Goal: Communication & Community: Participate in discussion

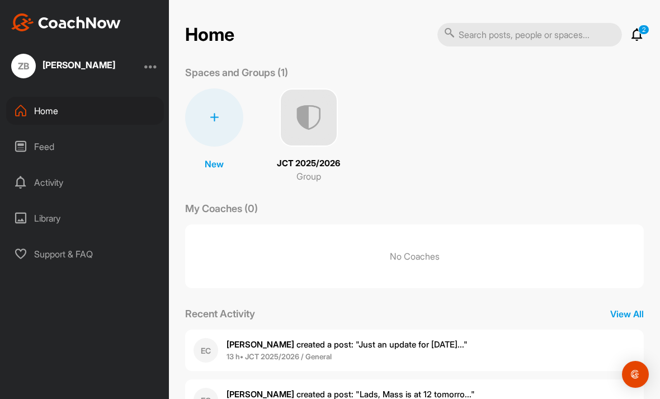
click at [60, 154] on div "Feed" at bounding box center [85, 147] width 158 height 28
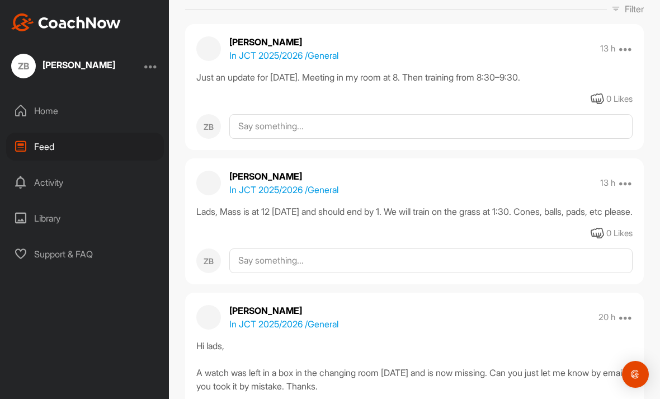
scroll to position [119, 0]
click at [219, 218] on div "Lads, Mass is at 12 tomorrow and should end by 1. We will train on the grass at…" at bounding box center [414, 210] width 436 height 13
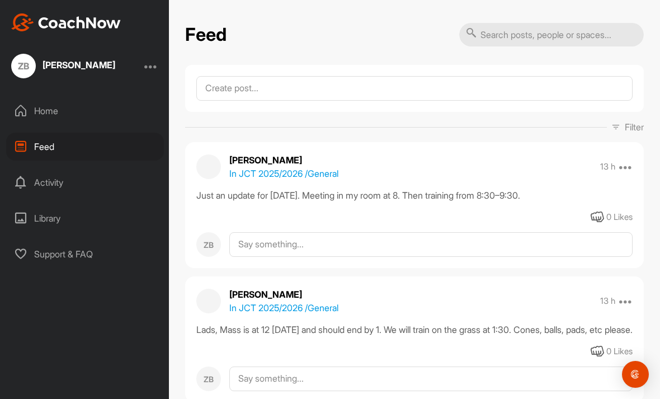
scroll to position [0, 0]
click at [66, 174] on div "Activity" at bounding box center [85, 182] width 158 height 28
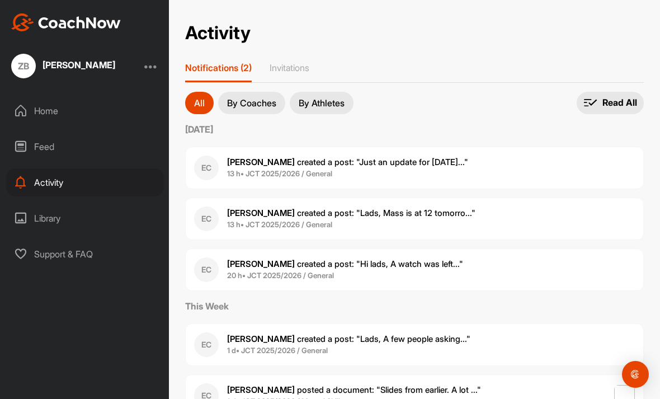
click at [95, 92] on div "ZB Zac Byrne Home Feed Activity Library Support & FAQ" at bounding box center [84, 199] width 169 height 399
click at [95, 115] on div "Home" at bounding box center [85, 111] width 158 height 28
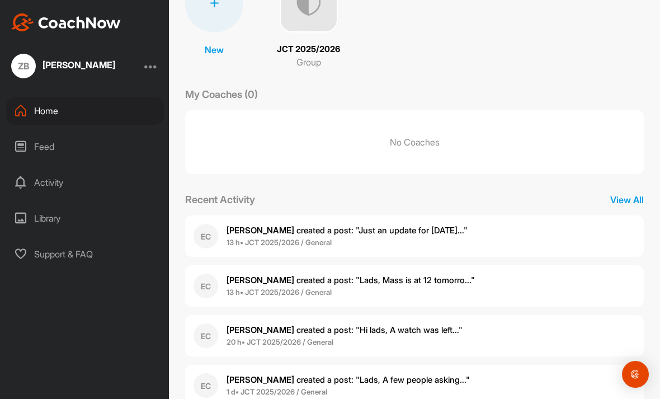
scroll to position [111, 0]
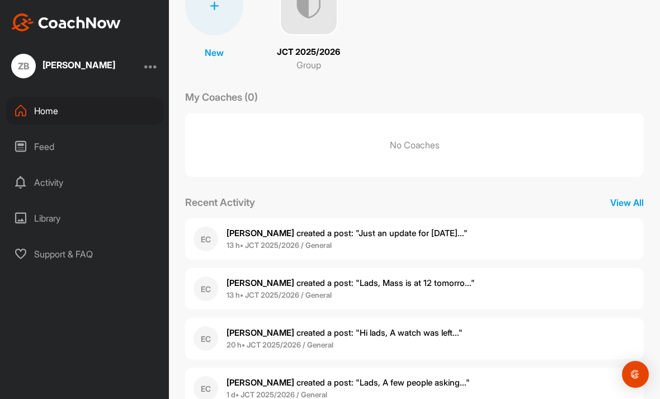
click at [299, 231] on span "Eanna C. created a post : "Just an update for Saturday..."" at bounding box center [346, 233] width 241 height 11
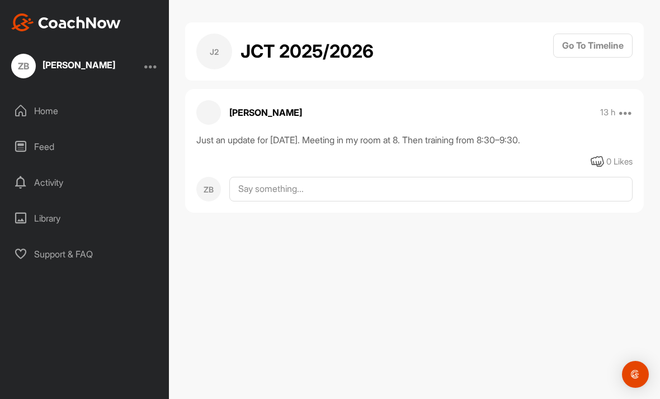
click at [91, 110] on div "Home" at bounding box center [85, 111] width 158 height 28
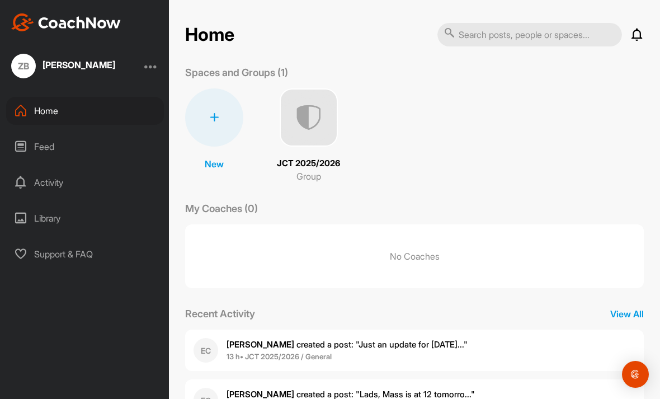
click at [325, 118] on img at bounding box center [309, 117] width 58 height 58
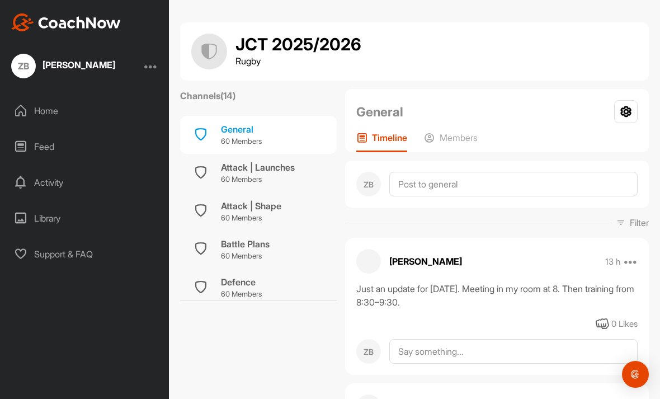
click at [458, 135] on p "Members" at bounding box center [459, 137] width 38 height 11
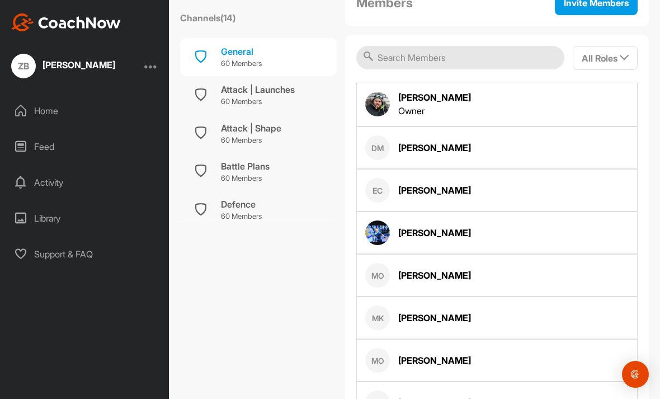
scroll to position [181, 0]
click at [386, 229] on img at bounding box center [377, 233] width 25 height 25
